Goal: Task Accomplishment & Management: Manage account settings

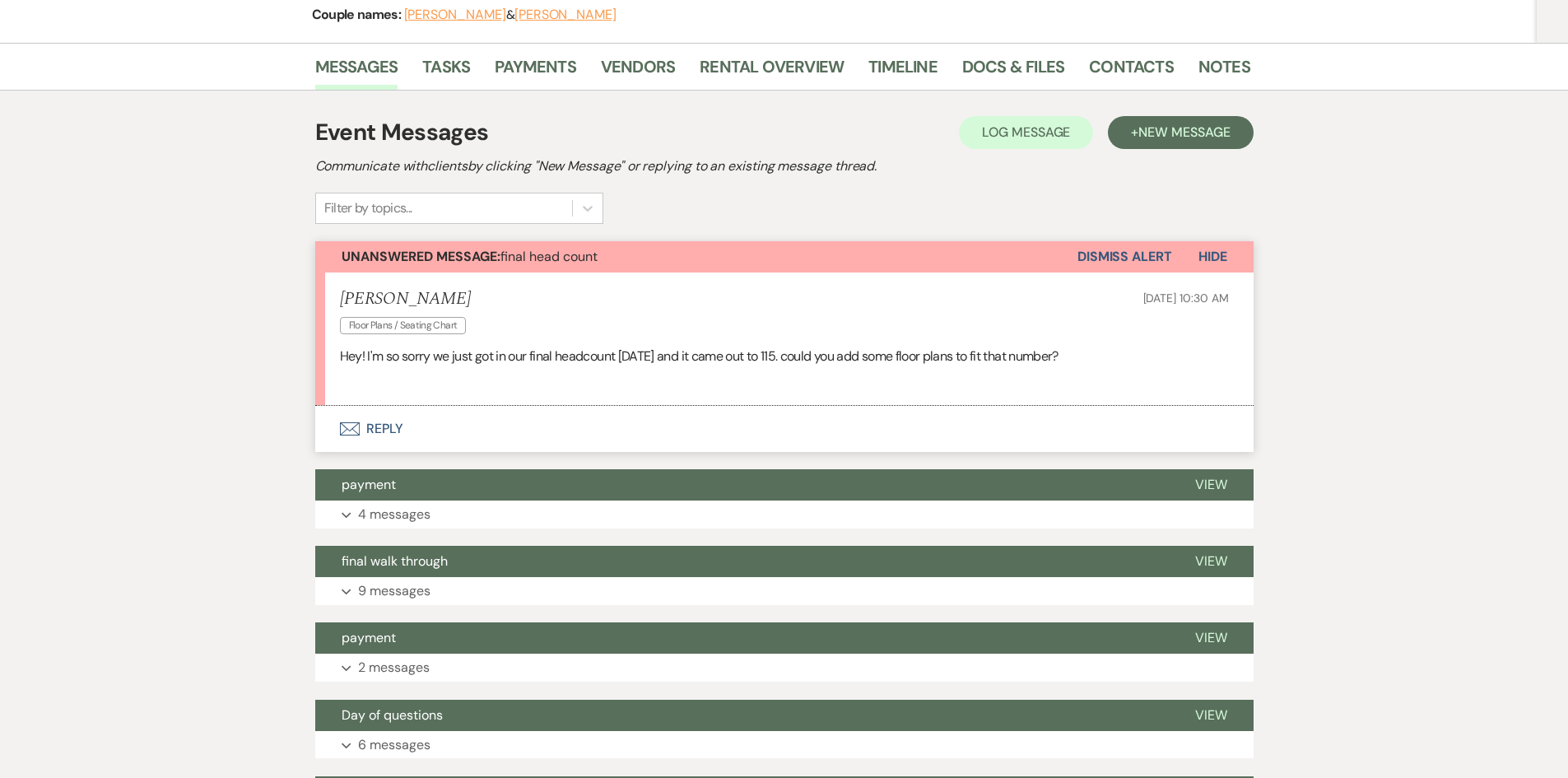
scroll to position [167, 0]
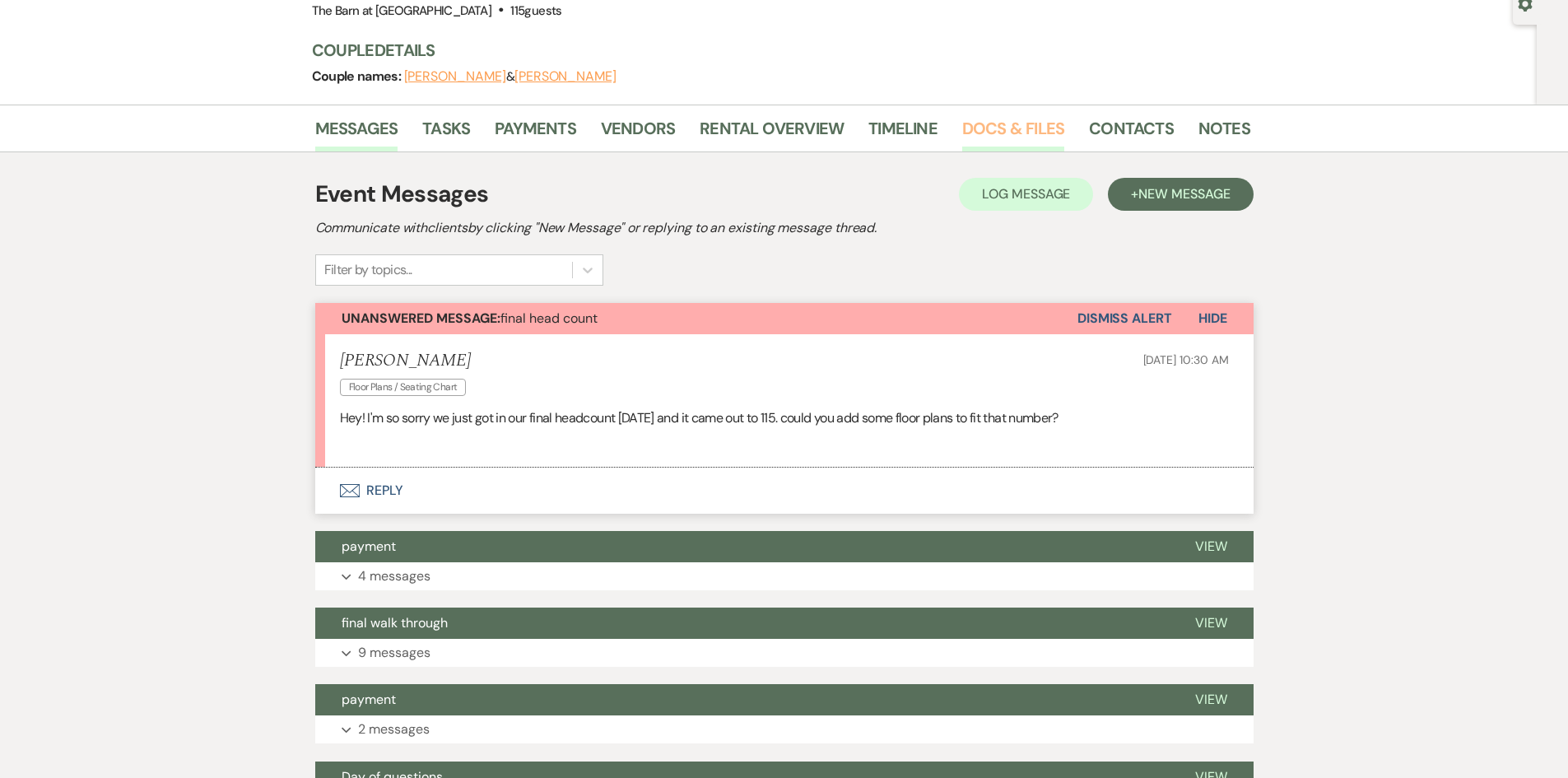
click at [1015, 126] on link "Docs & Files" at bounding box center [1013, 133] width 102 height 36
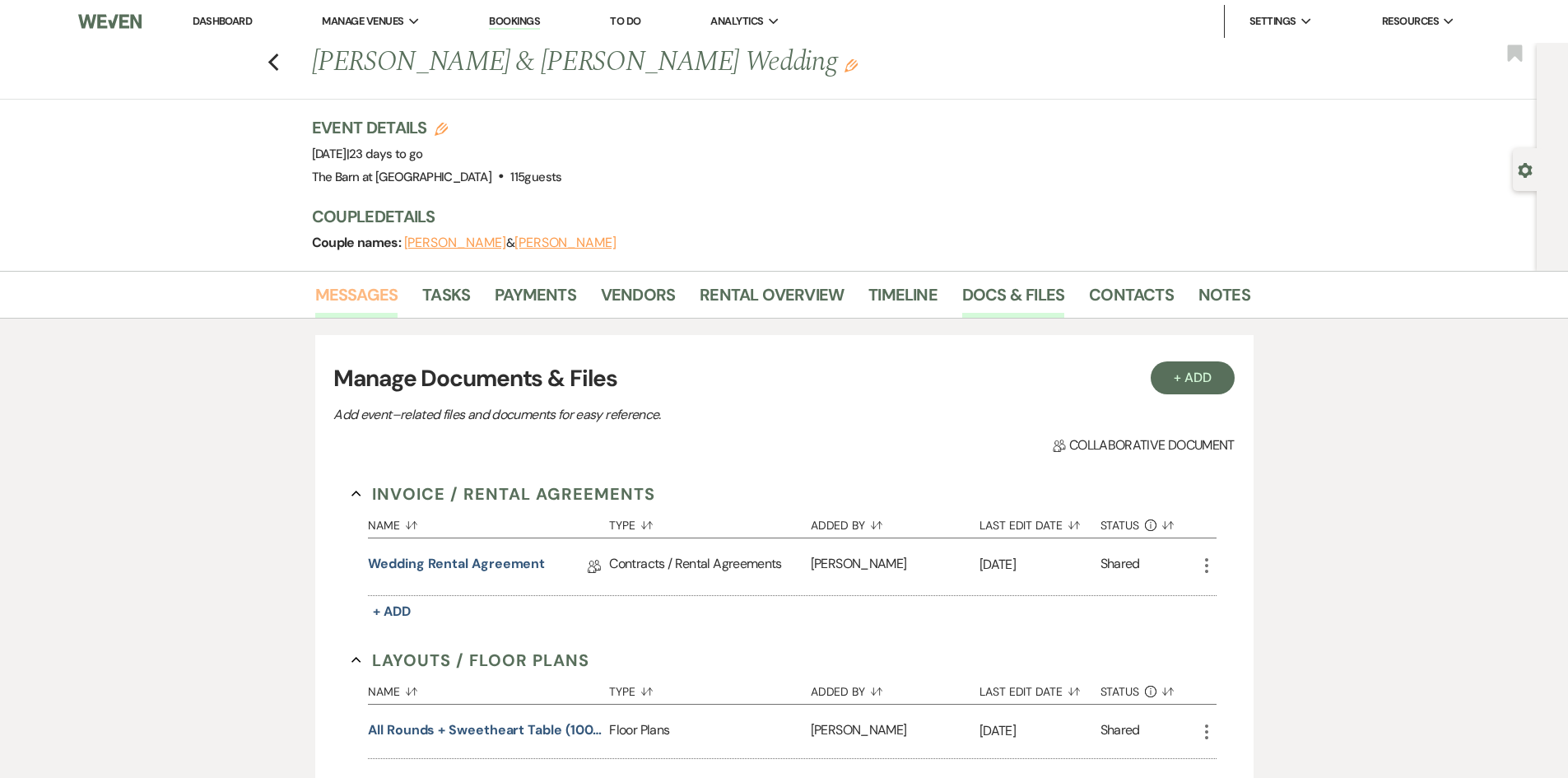
click at [360, 306] on link "Messages" at bounding box center [356, 300] width 83 height 36
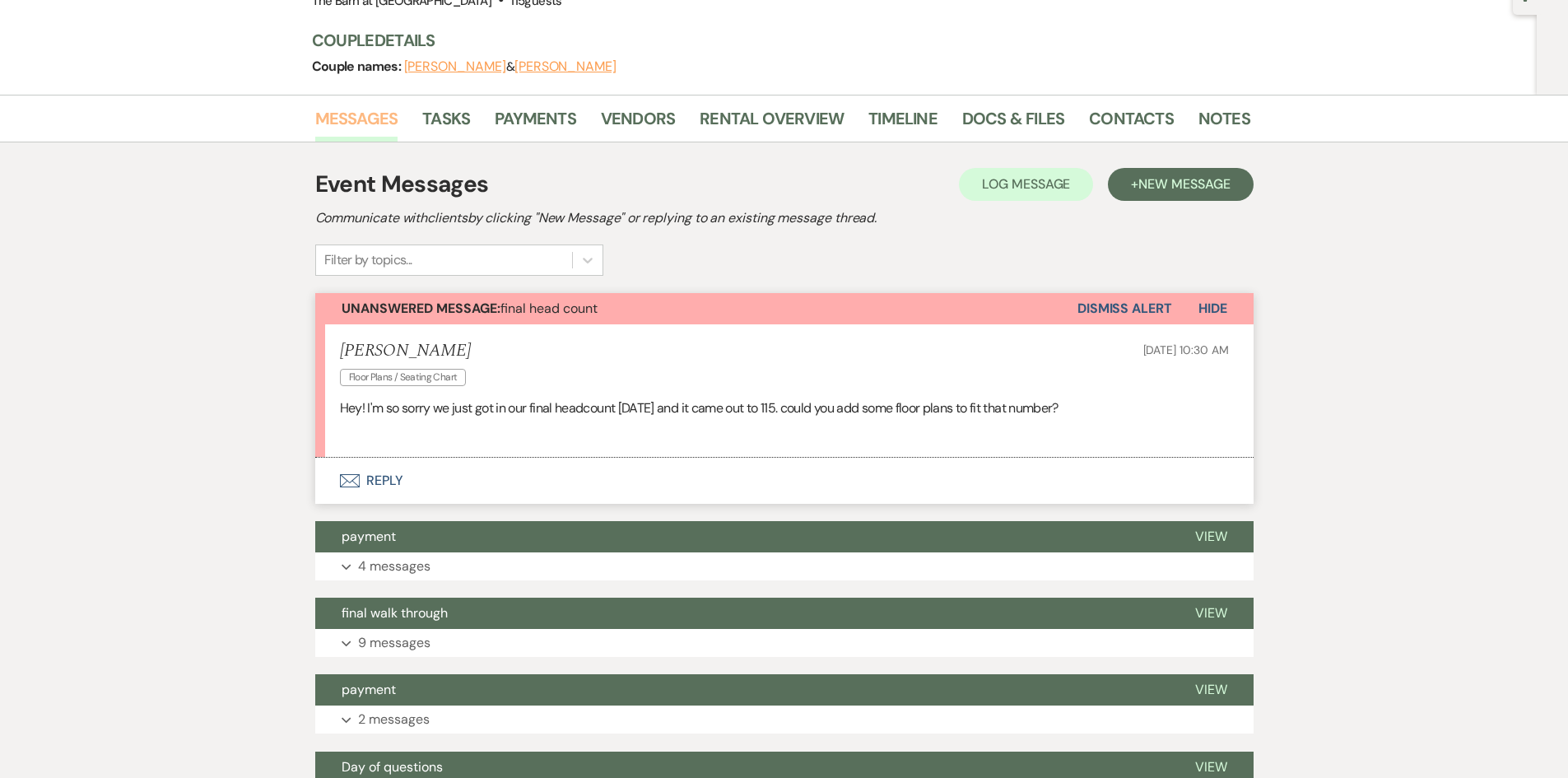
scroll to position [178, 0]
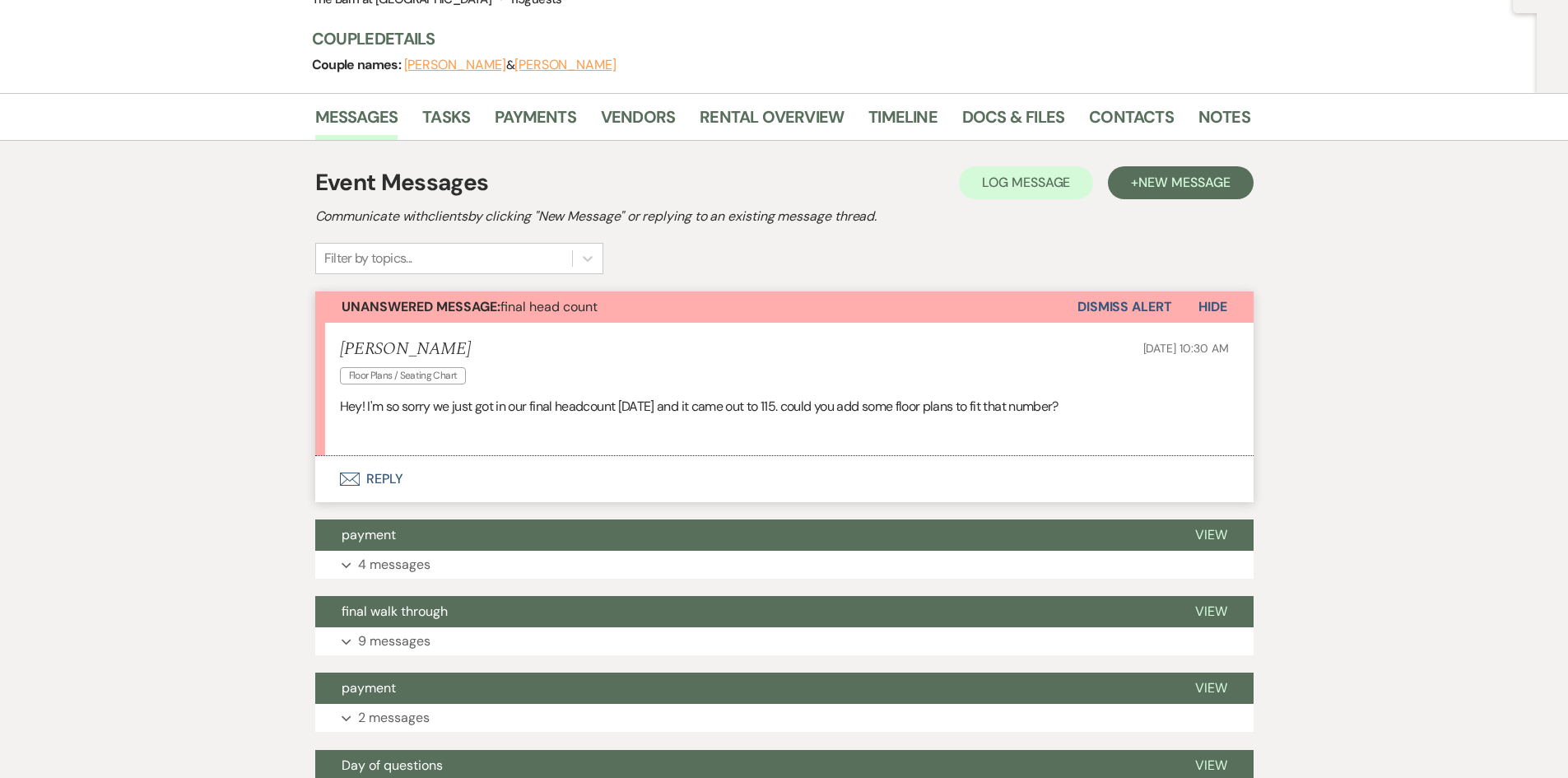
click at [389, 475] on button "Envelope Reply" at bounding box center [784, 479] width 939 height 46
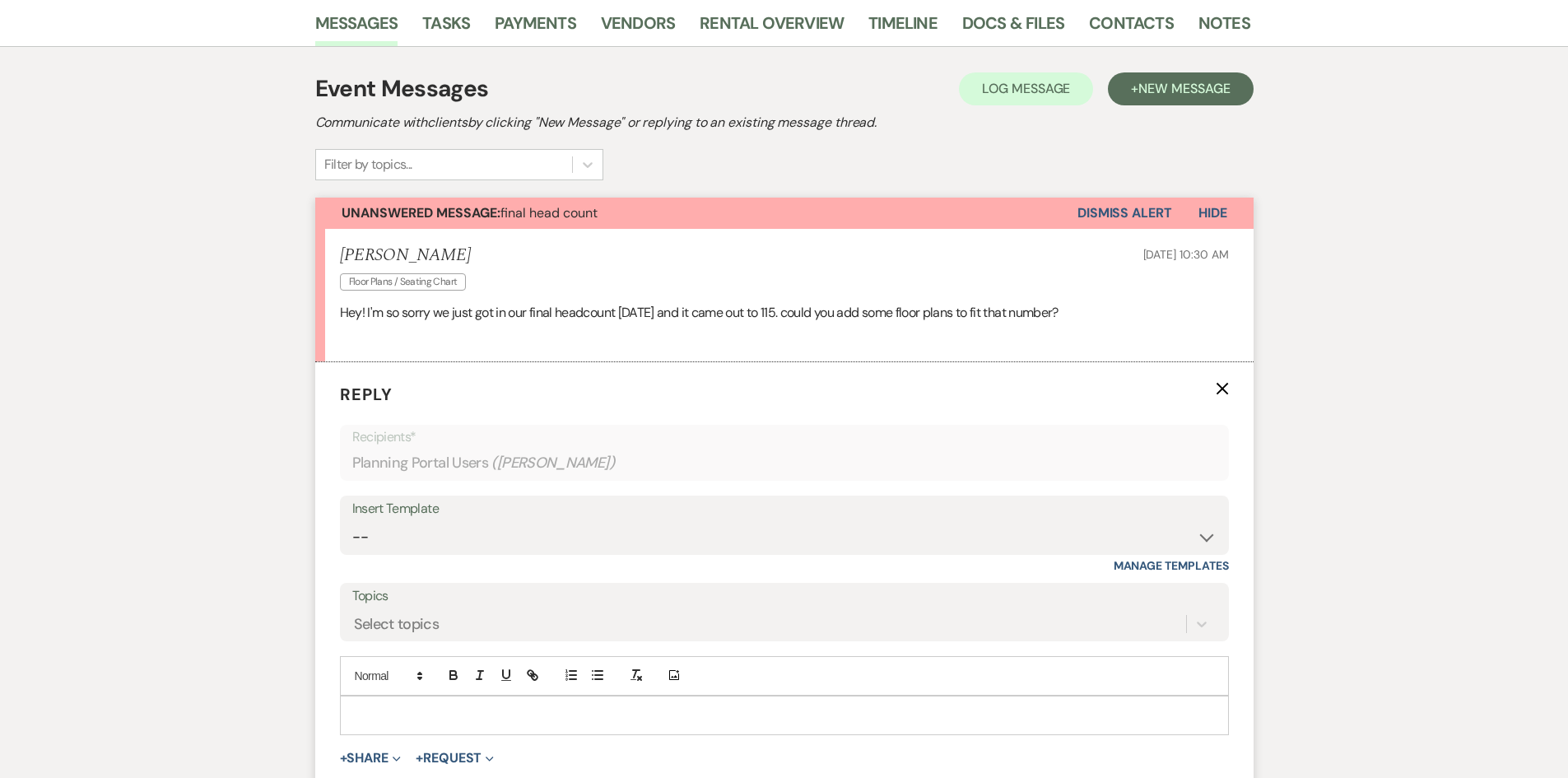
scroll to position [342, 0]
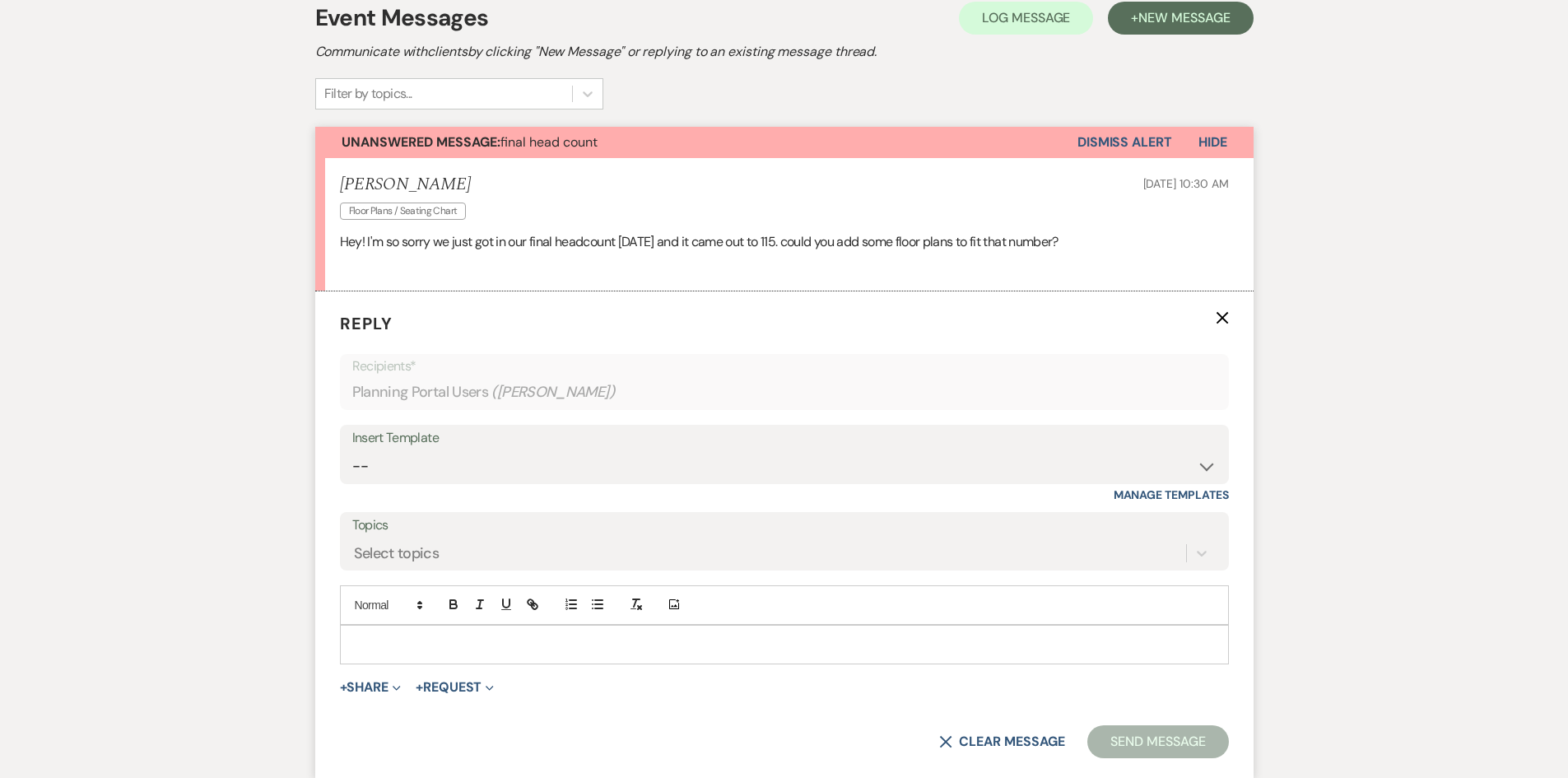
click at [388, 644] on p at bounding box center [784, 644] width 863 height 18
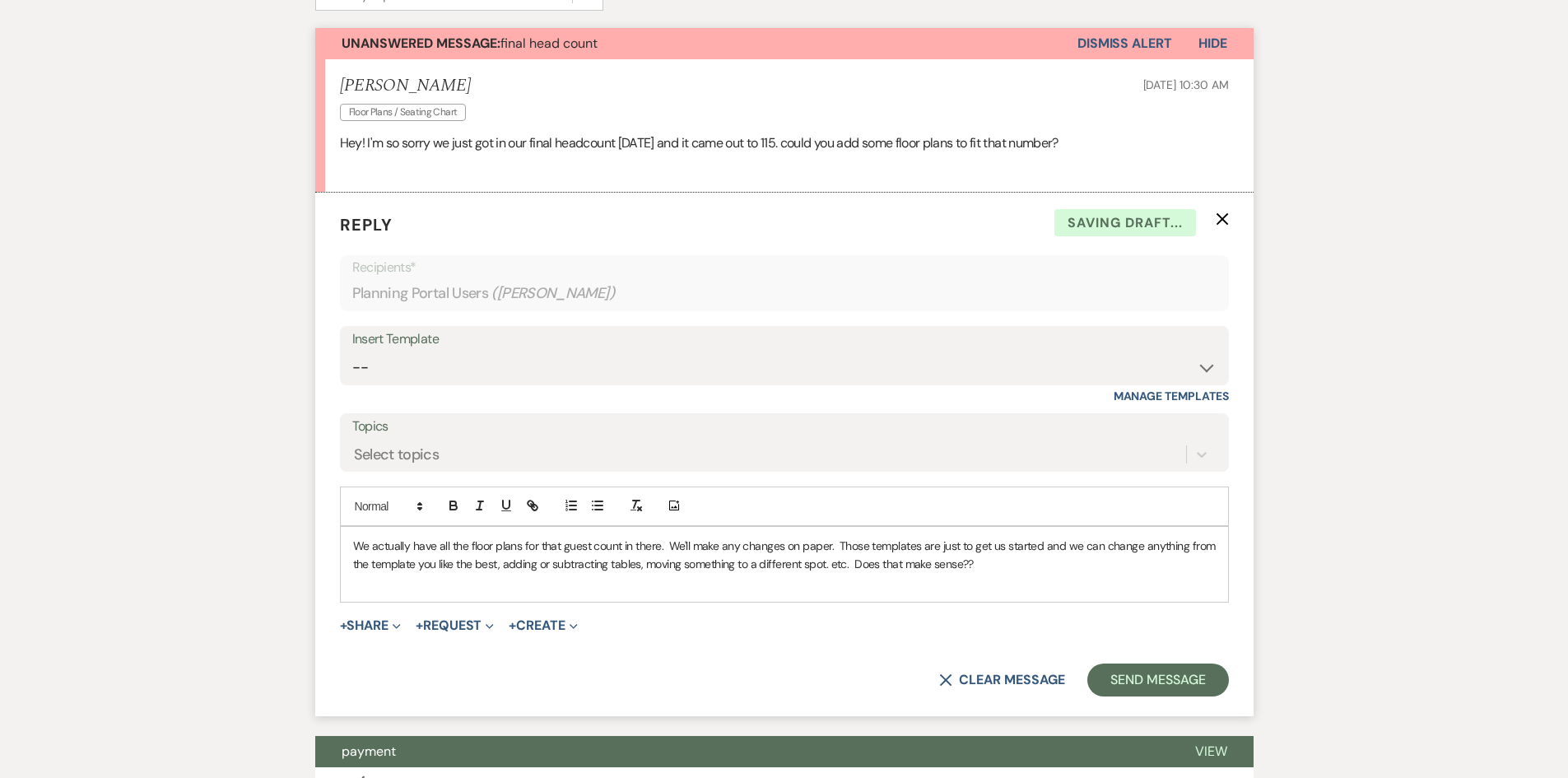
scroll to position [589, 0]
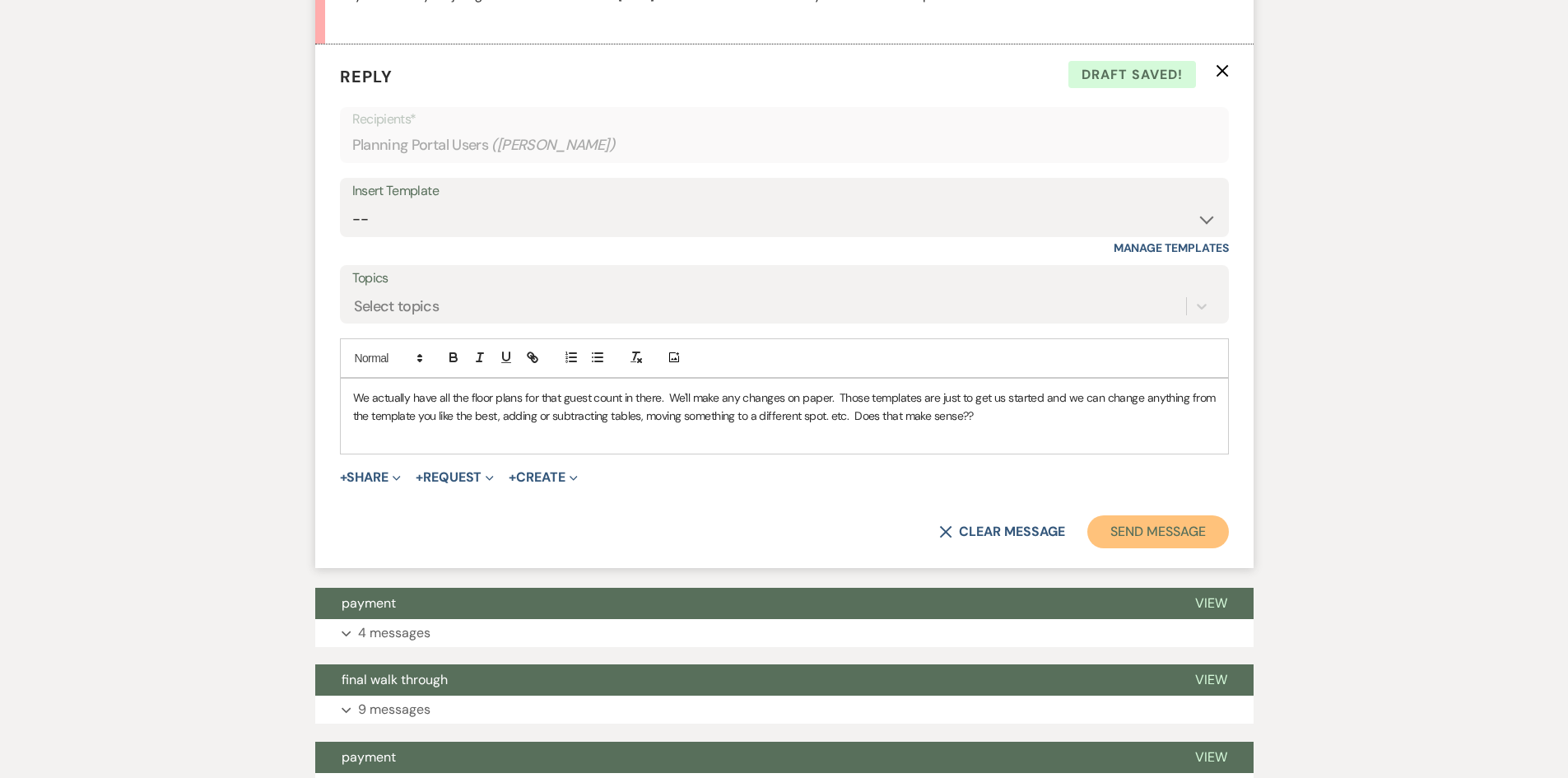
click at [1173, 539] on button "Send Message" at bounding box center [1157, 532] width 141 height 33
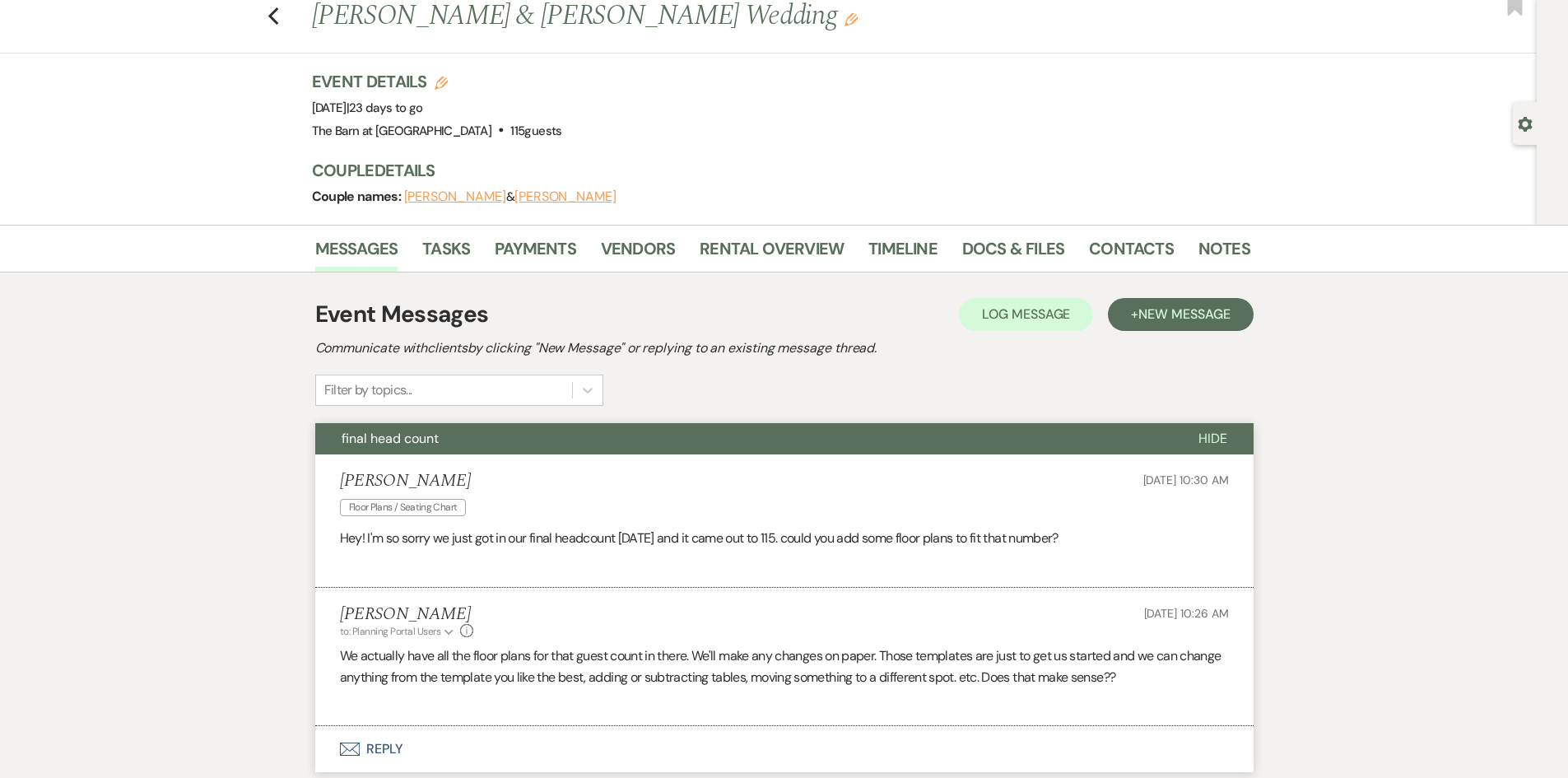
scroll to position [0, 0]
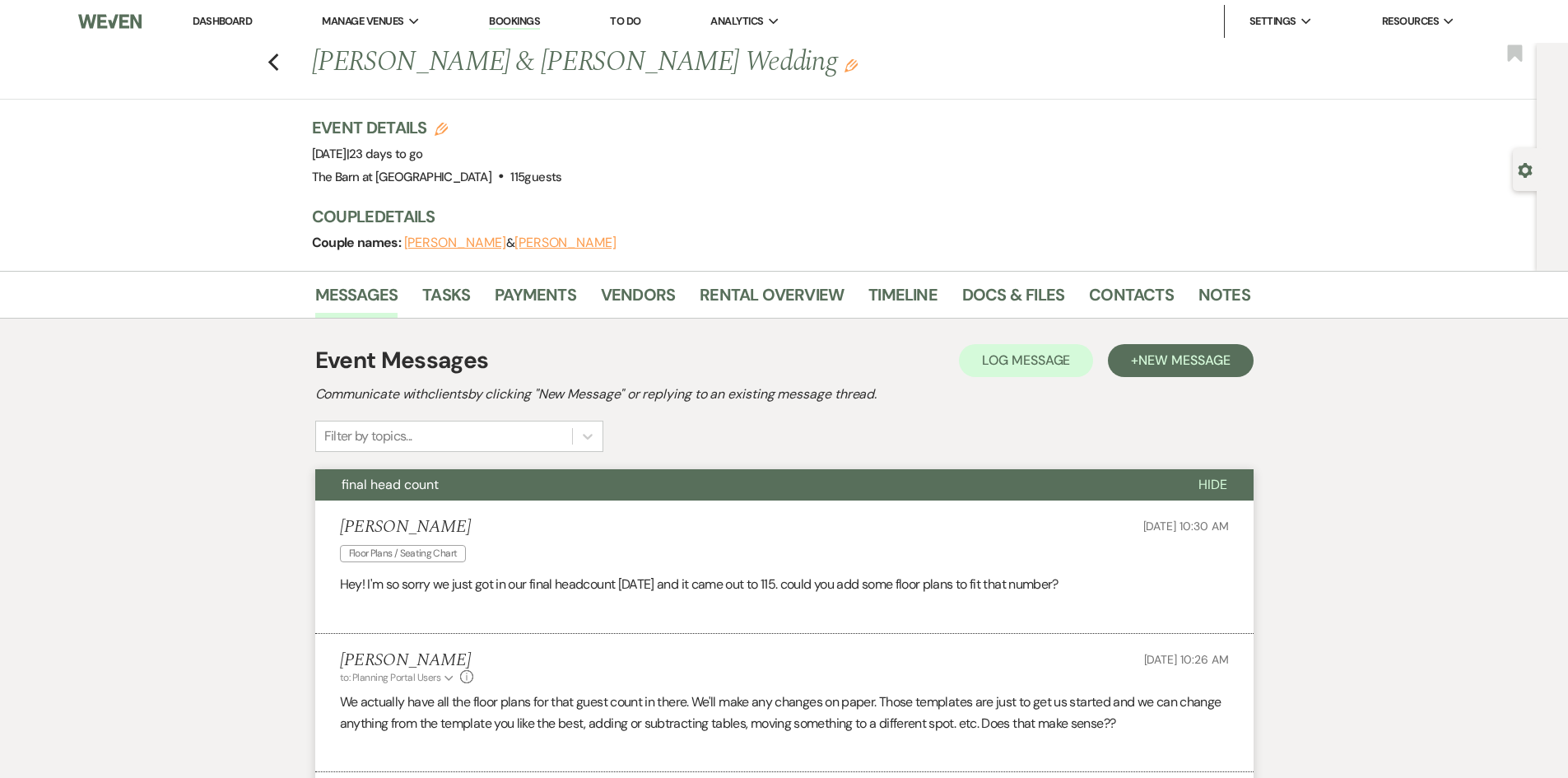
click at [235, 22] on link "Dashboard" at bounding box center [222, 21] width 59 height 14
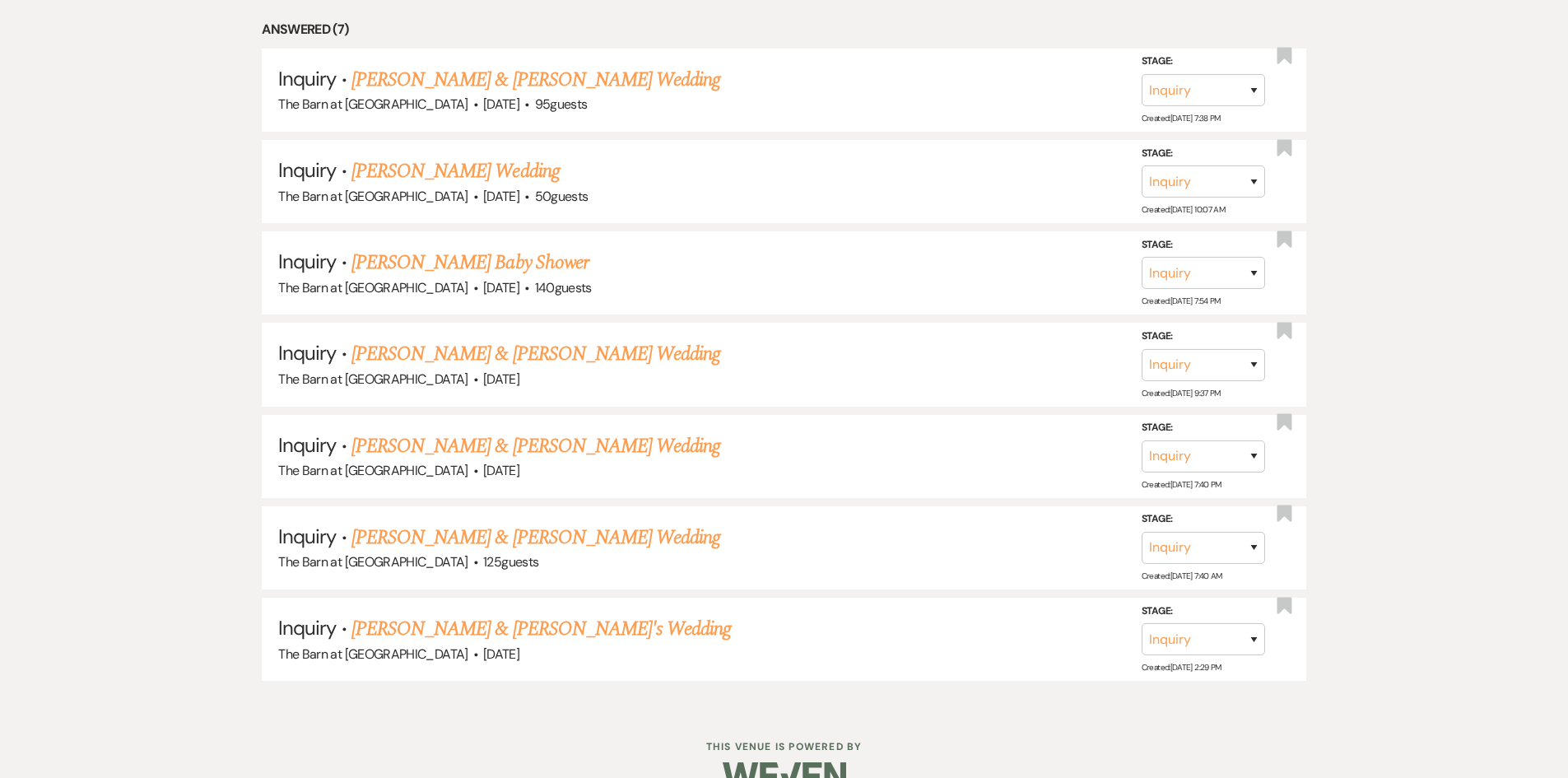
scroll to position [741, 0]
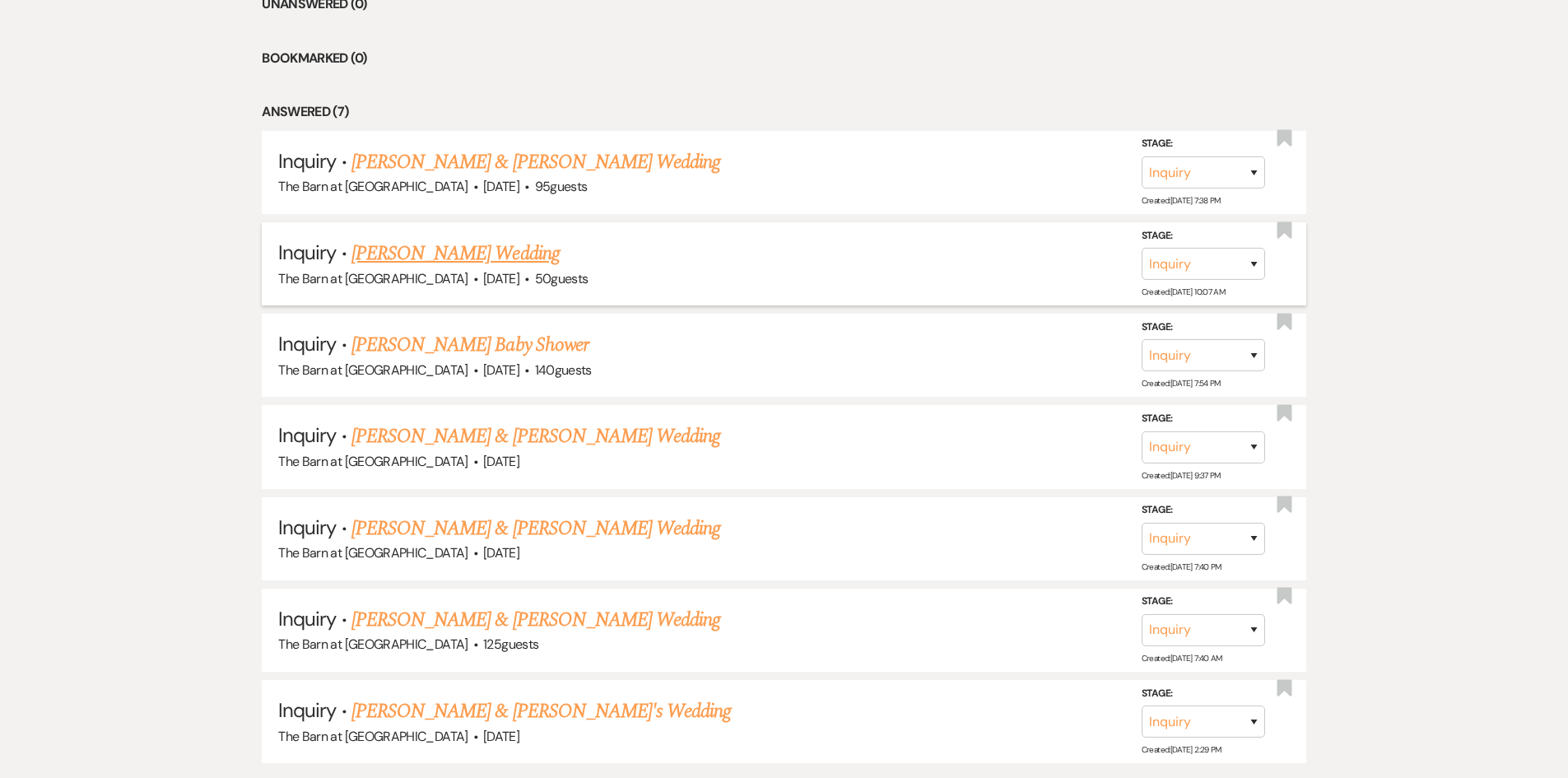
click at [484, 253] on link "[PERSON_NAME] Wedding" at bounding box center [455, 253] width 208 height 30
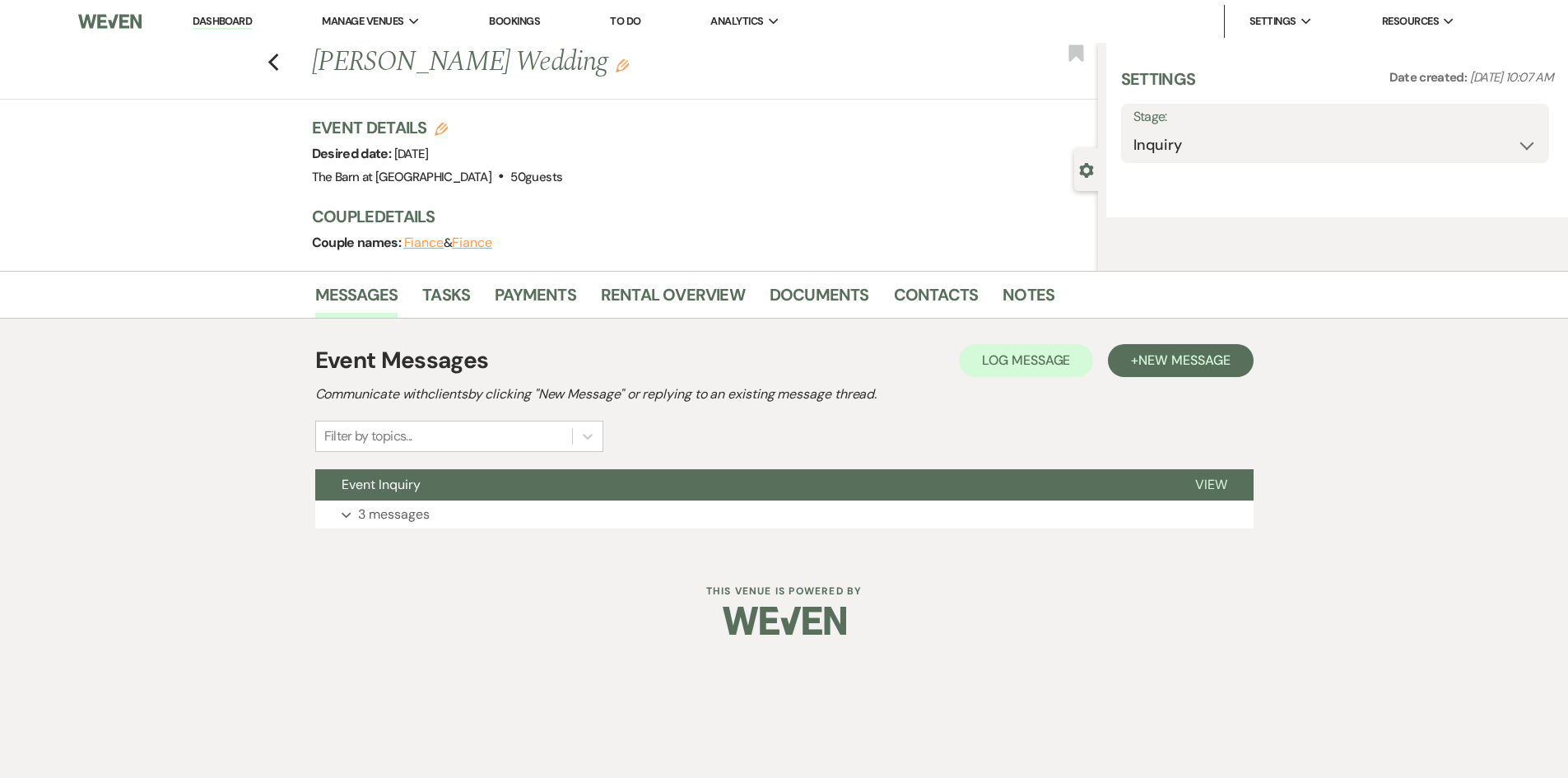
select select "5"
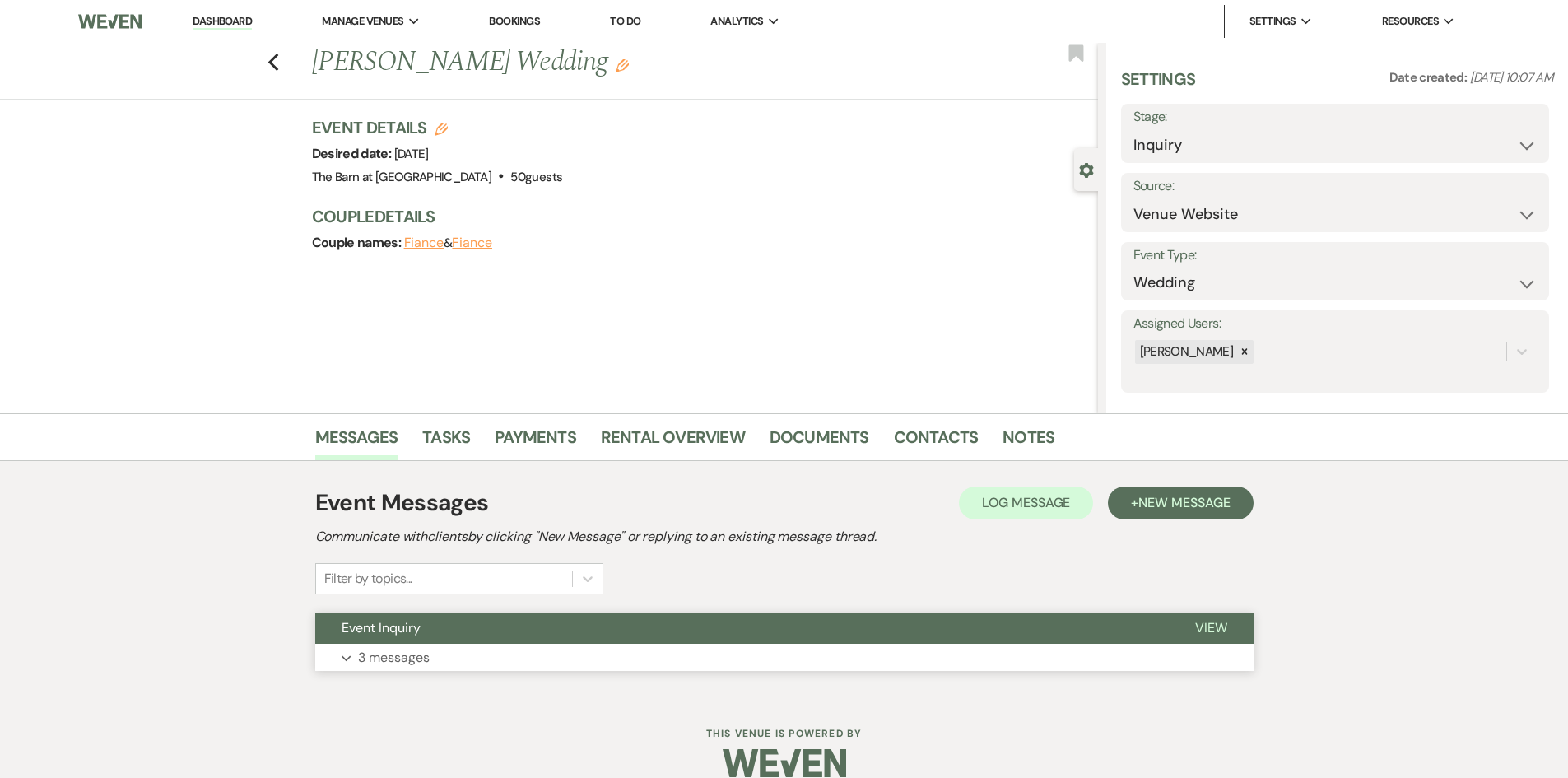
click at [511, 644] on button "Expand 3 messages" at bounding box center [784, 657] width 939 height 28
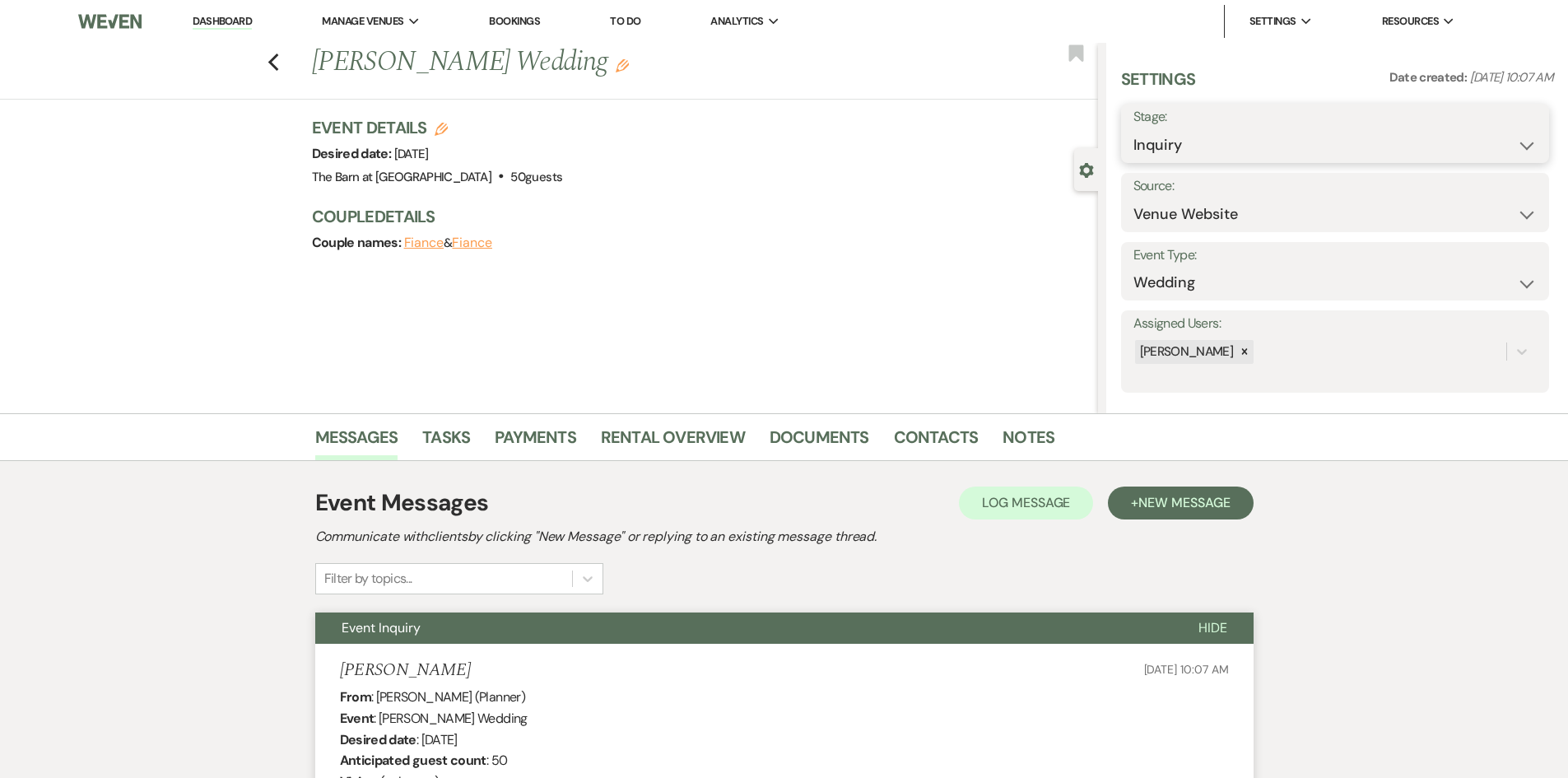
click at [1181, 144] on select "Inquiry Follow Up Tour Requested Tour Confirmed Toured Proposal Sent Booked Lost" at bounding box center [1334, 146] width 403 height 33
select select "8"
click at [1133, 129] on select "Inquiry Follow Up Tour Requested Tour Confirmed Toured Proposal Sent Booked Lost" at bounding box center [1334, 146] width 403 height 33
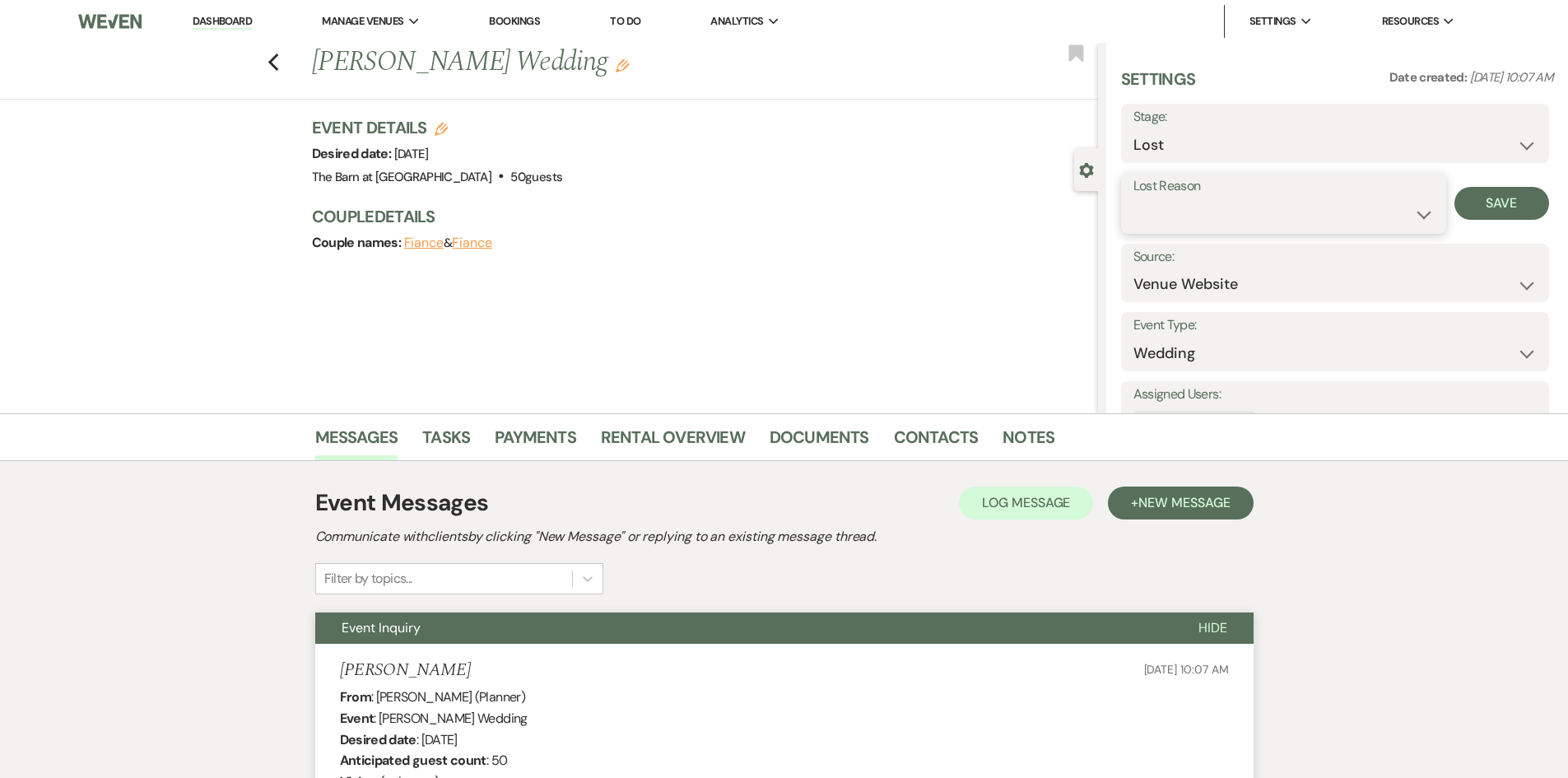
click at [1181, 208] on select "Booked Elsewhere Budget Date Unavailable No Response Not a Good Match Capacity …" at bounding box center [1284, 215] width 301 height 33
select select "6"
click at [1133, 198] on select "Booked Elsewhere Budget Date Unavailable No Response Not a Good Match Capacity …" at bounding box center [1284, 215] width 301 height 33
click at [1476, 208] on button "Save" at bounding box center [1502, 203] width 95 height 33
click at [280, 61] on icon "Previous" at bounding box center [273, 62] width 12 height 20
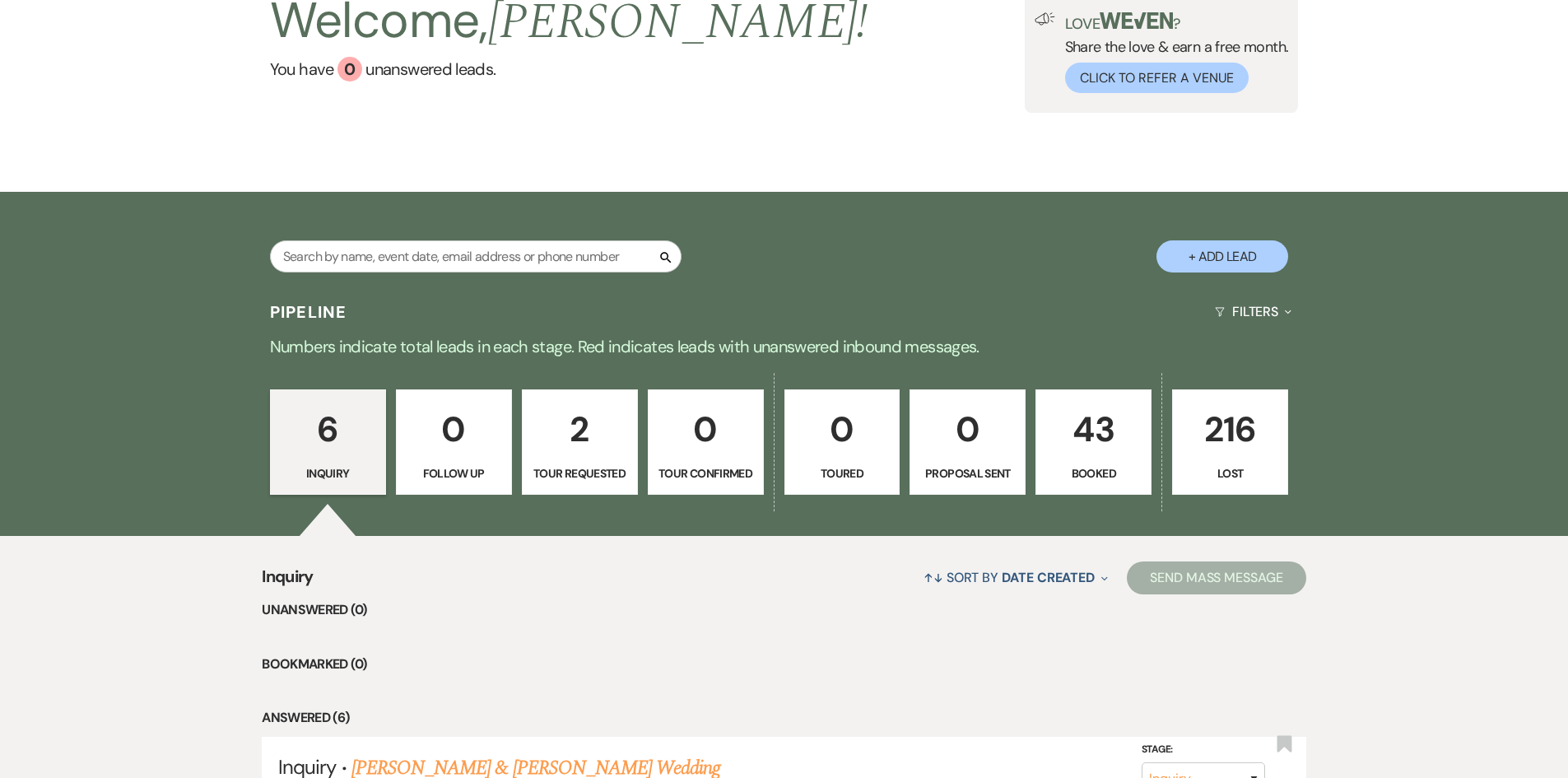
scroll to position [28, 0]
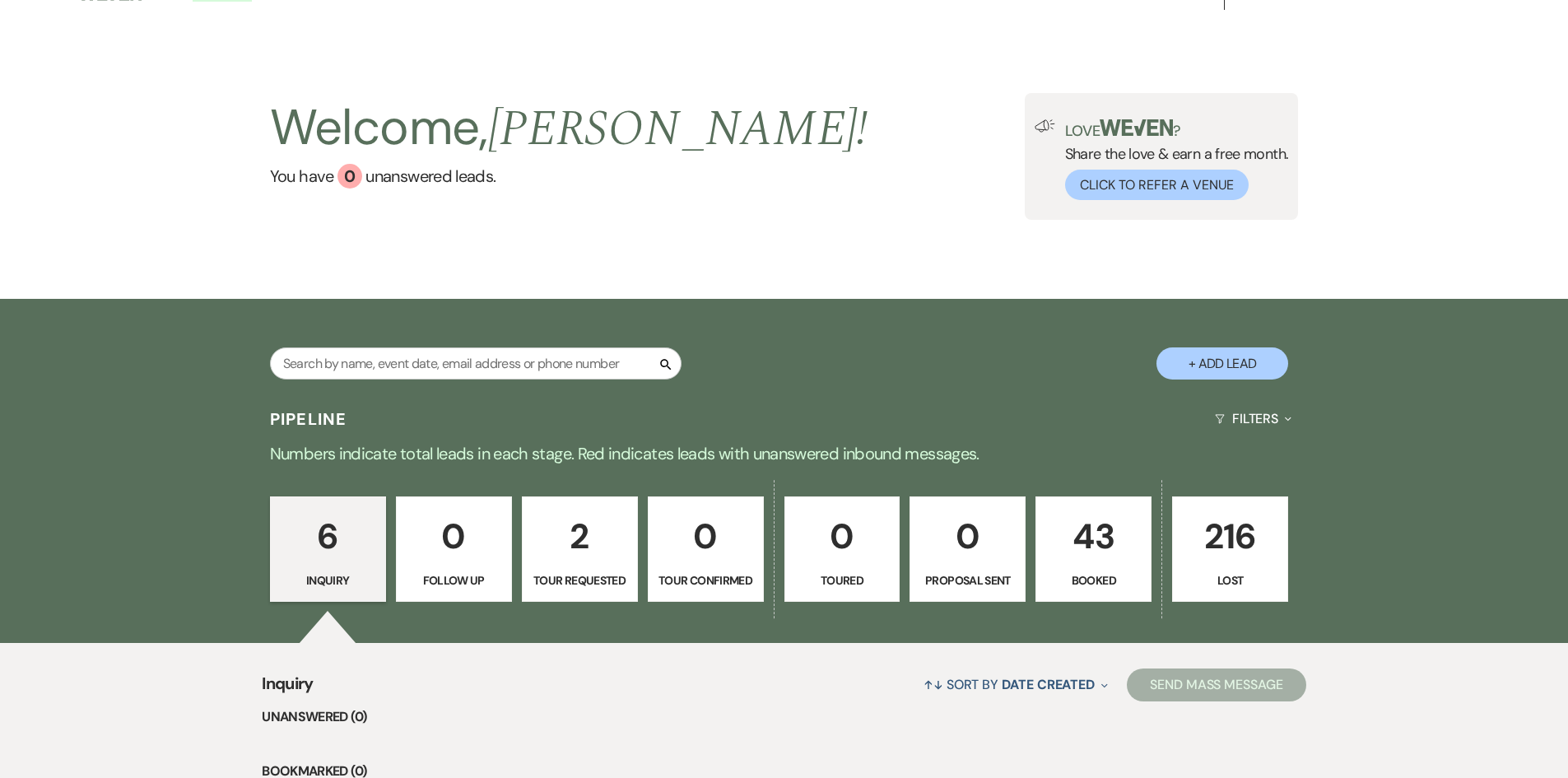
click at [594, 567] on link "2 Tour Requested" at bounding box center [579, 549] width 116 height 105
select select "2"
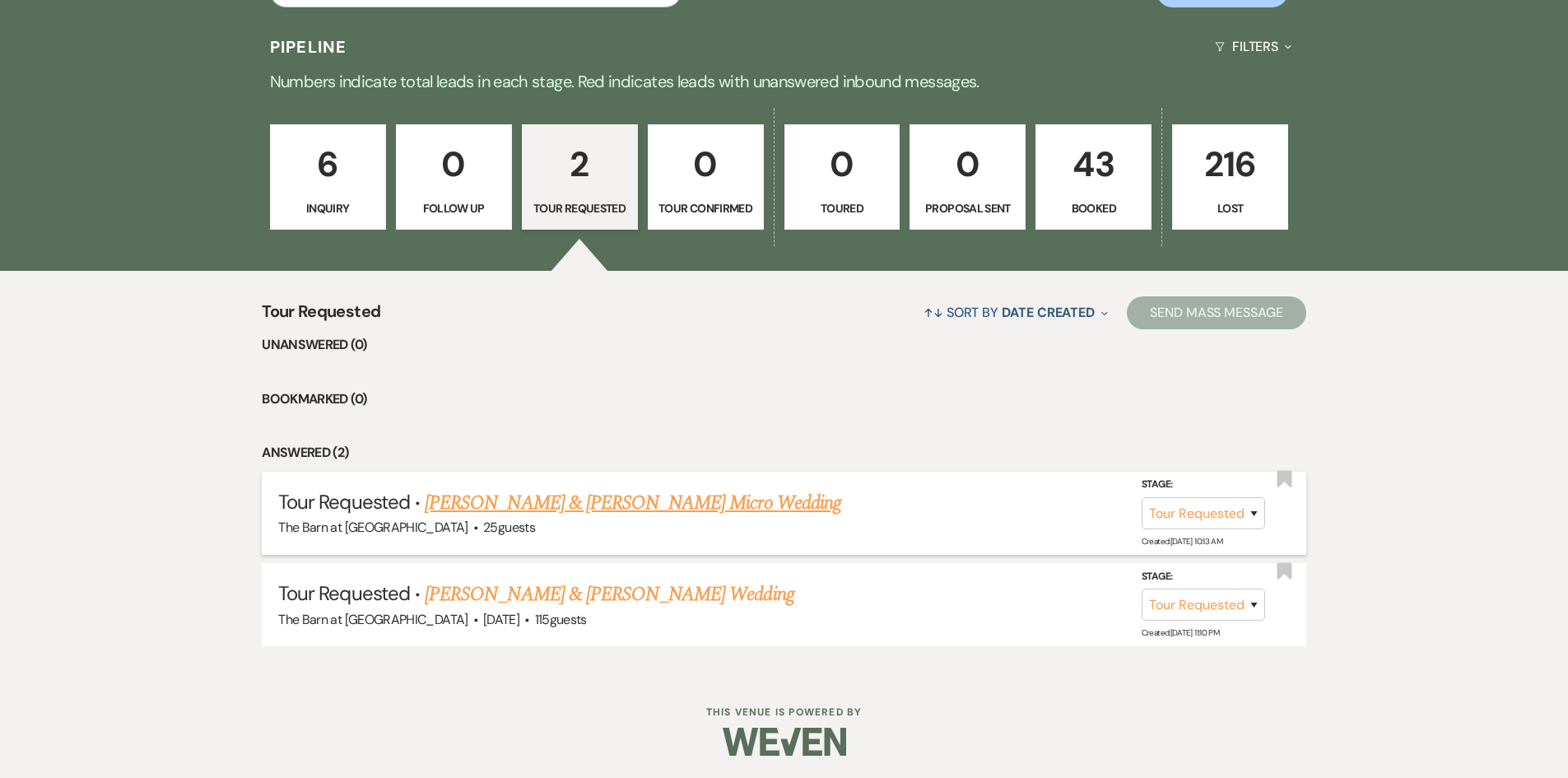
scroll to position [402, 0]
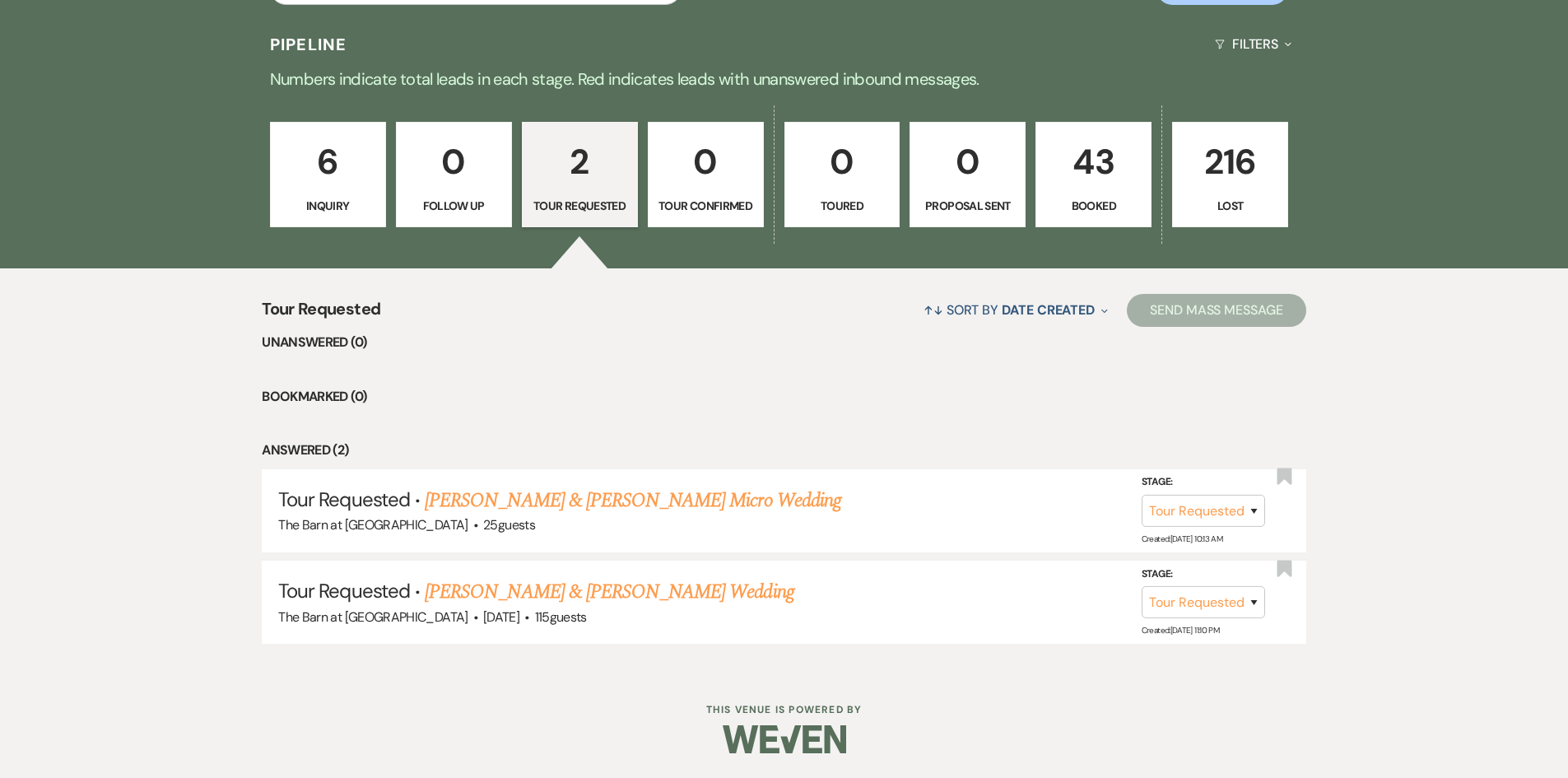
click at [1097, 185] on p "43" at bounding box center [1093, 162] width 95 height 56
